Goal: Task Accomplishment & Management: Manage account settings

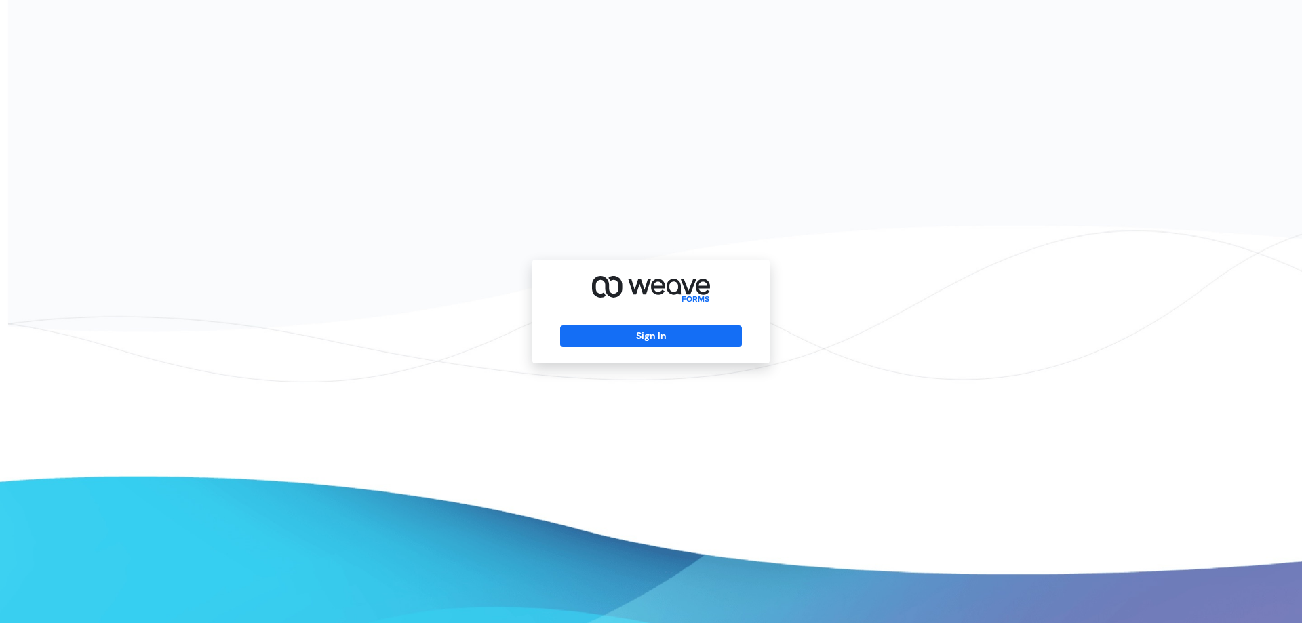
click at [626, 349] on div "Sign In" at bounding box center [650, 312] width 237 height 104
click at [617, 334] on button "Sign In" at bounding box center [650, 337] width 181 height 22
click at [658, 333] on button "Sign In" at bounding box center [650, 337] width 181 height 22
